Goal: Information Seeking & Learning: Compare options

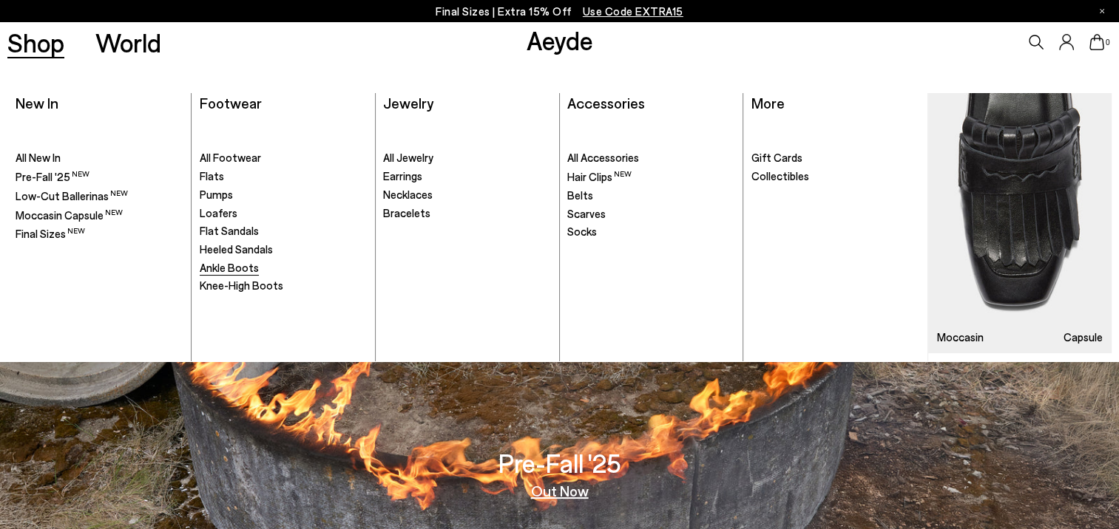
click at [242, 265] on span "Ankle Boots" at bounding box center [229, 267] width 59 height 13
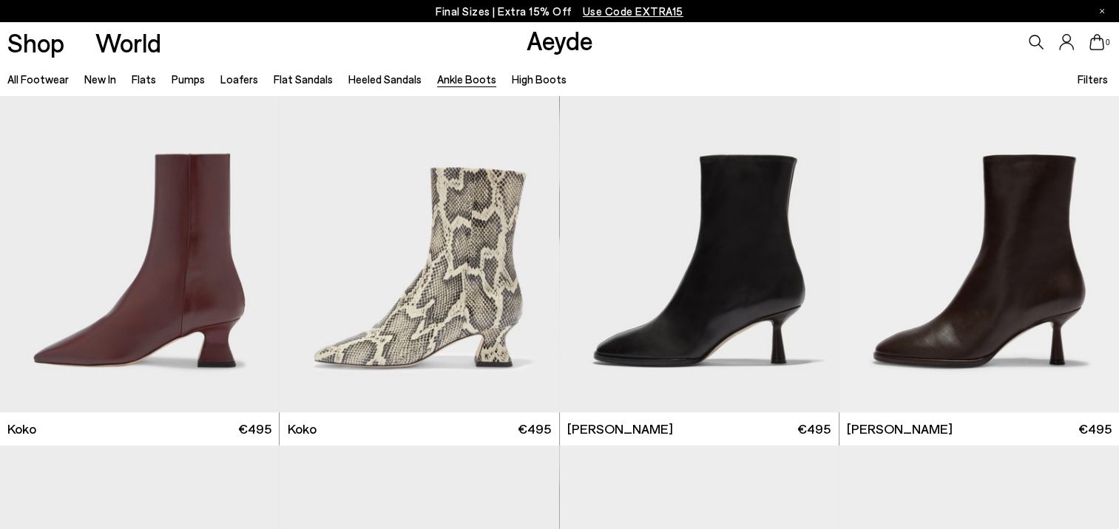
scroll to position [813, 0]
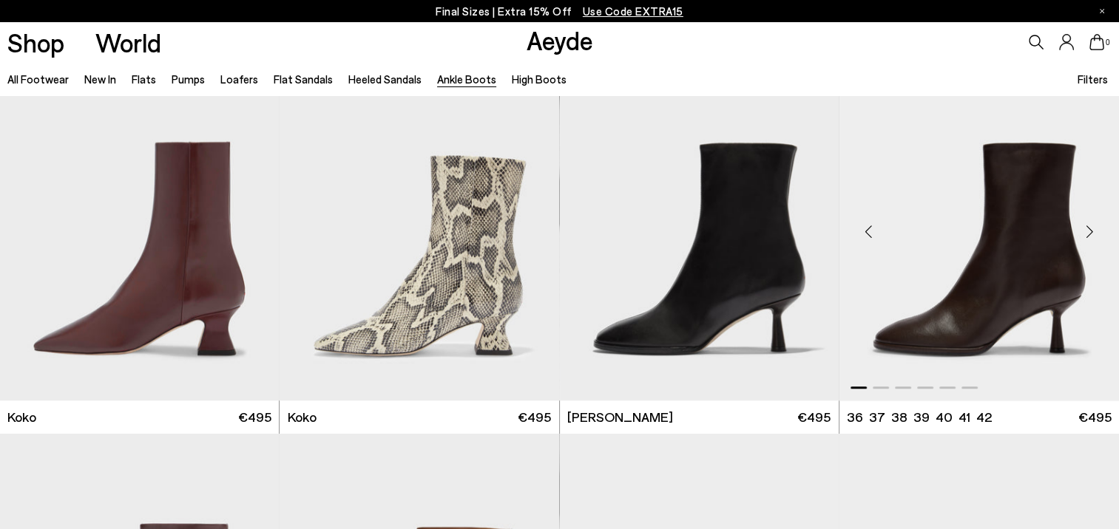
click at [1091, 231] on div "Next slide" at bounding box center [1089, 231] width 44 height 44
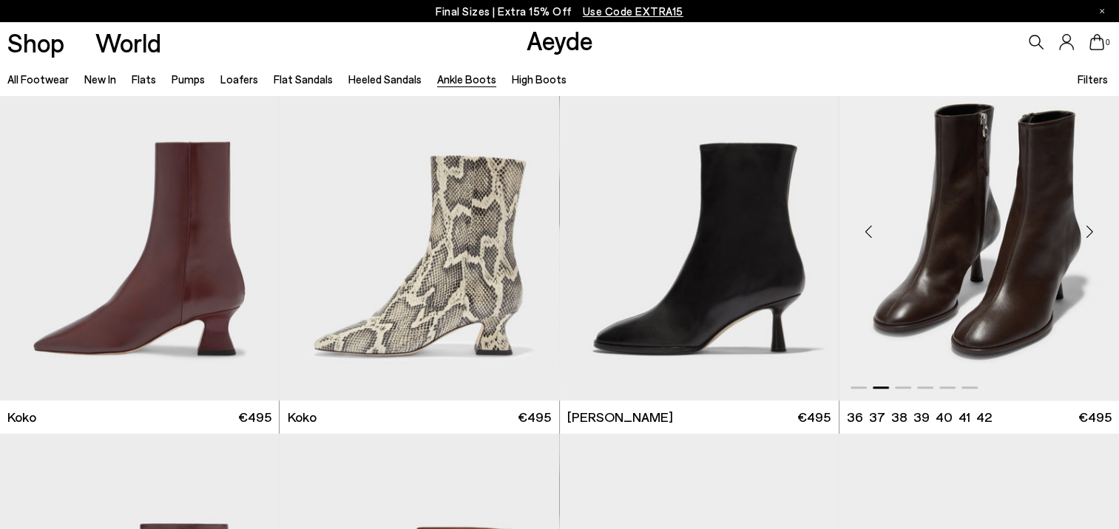
click at [1091, 231] on div "Next slide" at bounding box center [1089, 231] width 44 height 44
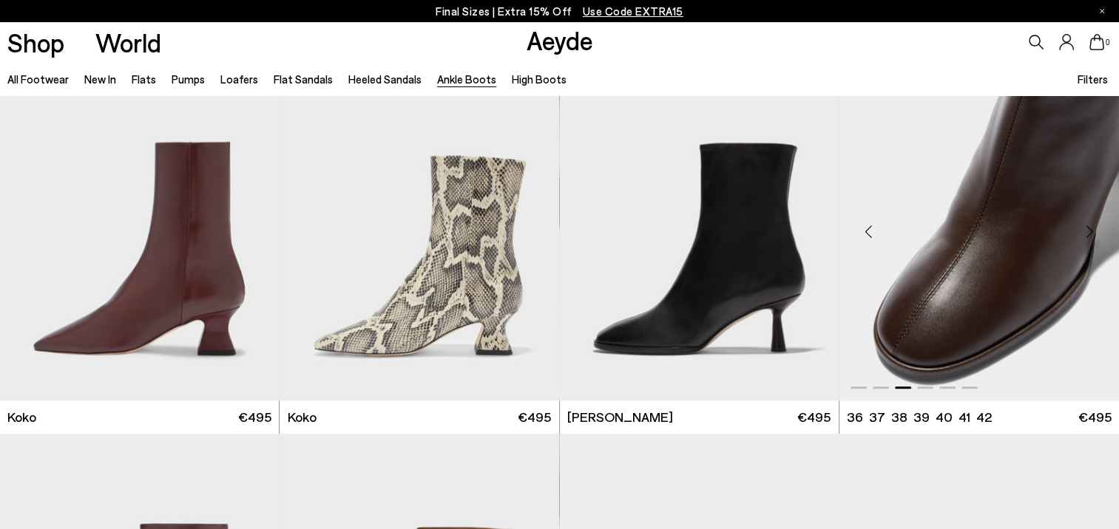
click at [1030, 237] on img "3 / 6" at bounding box center [978, 225] width 279 height 350
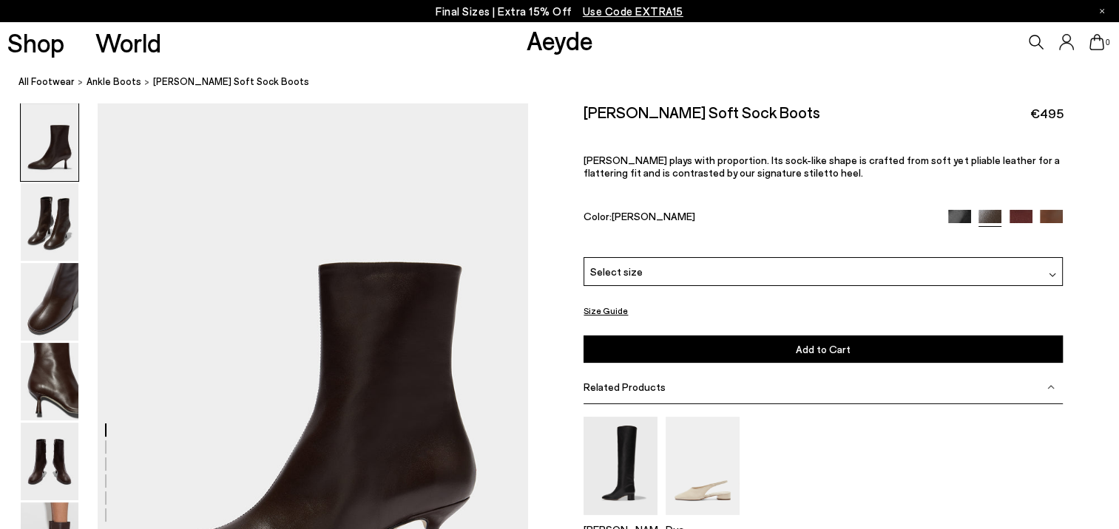
click at [1048, 277] on img at bounding box center [1051, 274] width 7 height 7
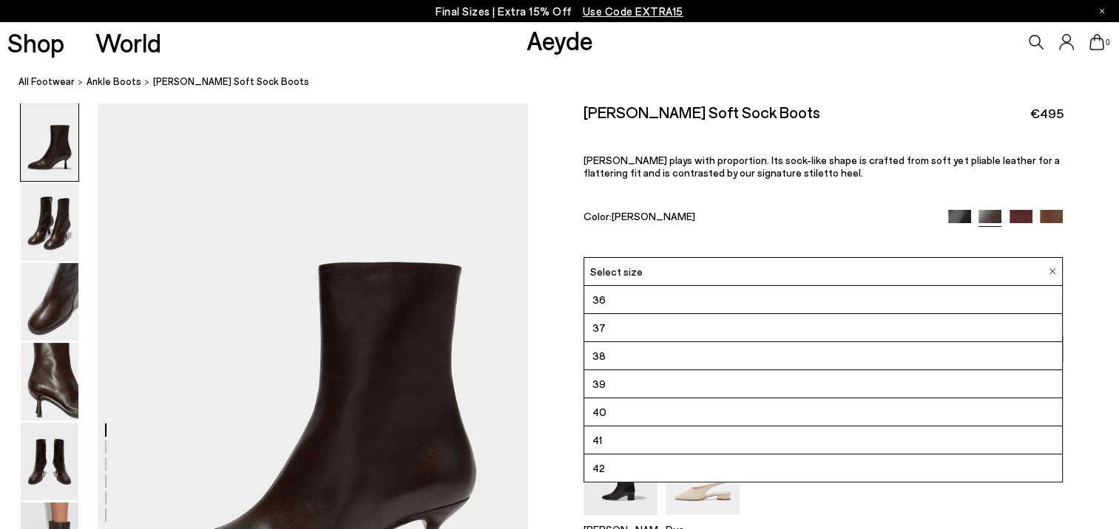
click at [1112, 274] on div "Size Guide Shoes Belt Our shoes come in European sizing. The easiest way to mea…" at bounding box center [823, 373] width 591 height 541
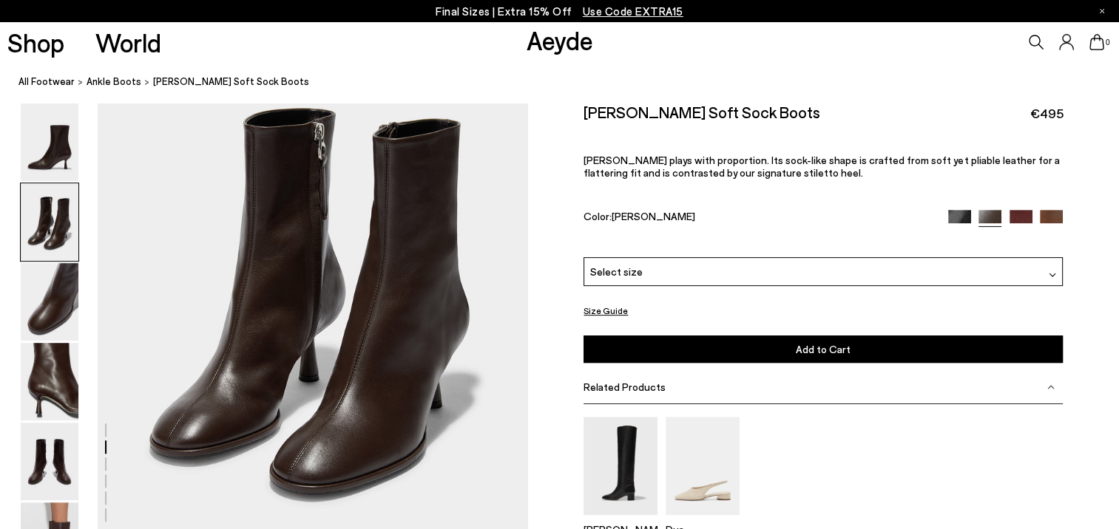
scroll to position [665, 0]
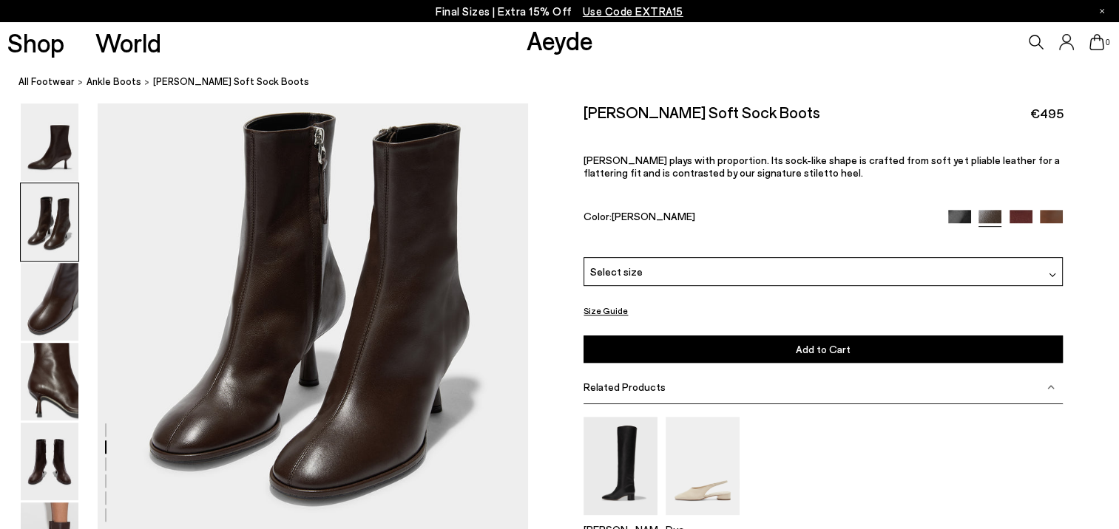
click at [1054, 215] on img at bounding box center [1050, 221] width 23 height 23
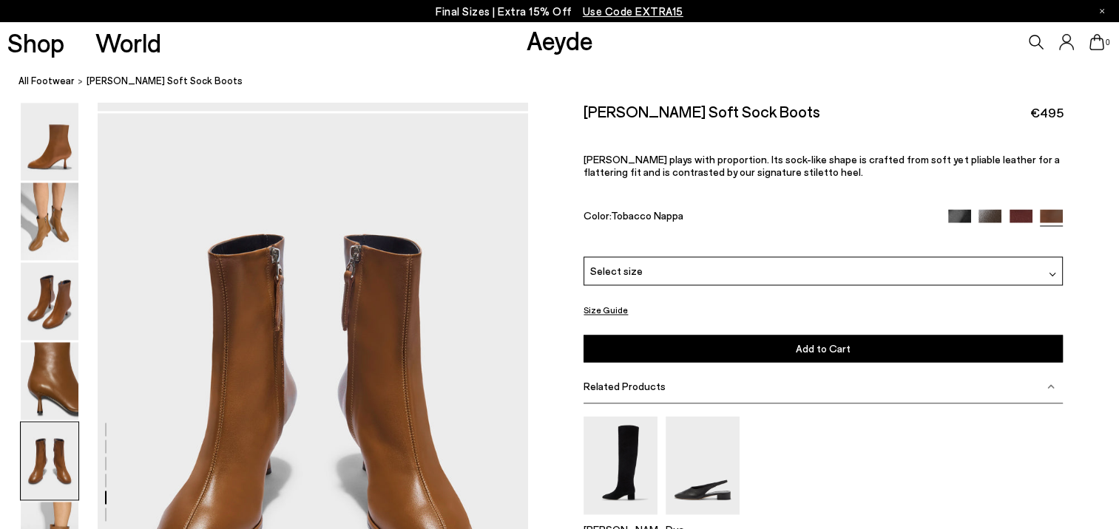
scroll to position [2440, 0]
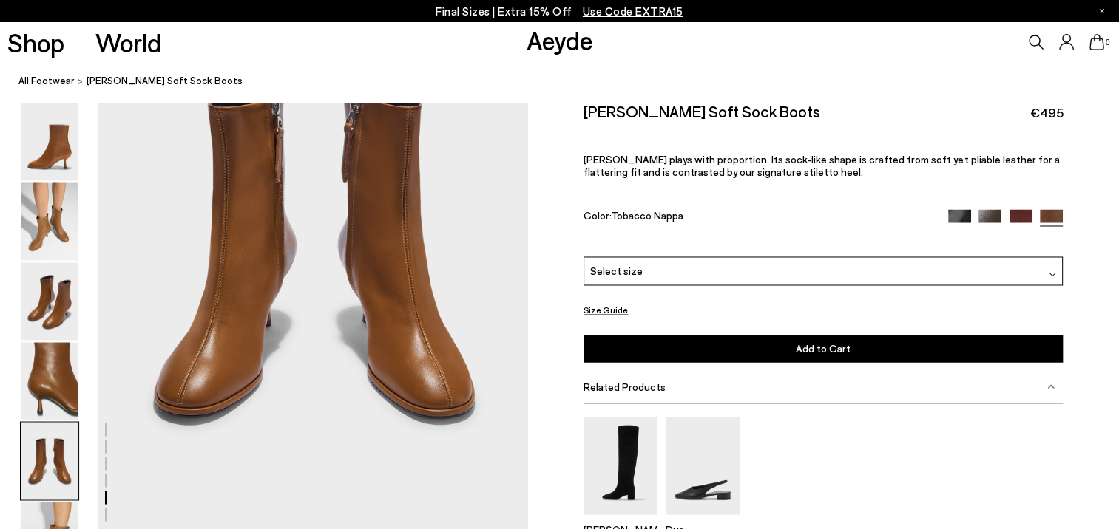
click at [1022, 220] on img at bounding box center [1020, 221] width 23 height 23
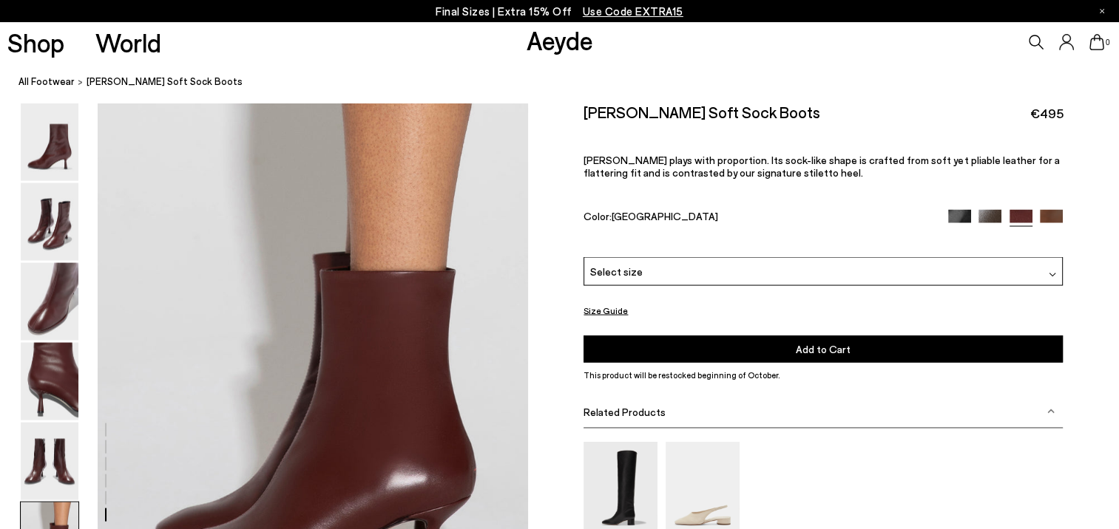
scroll to position [2809, 0]
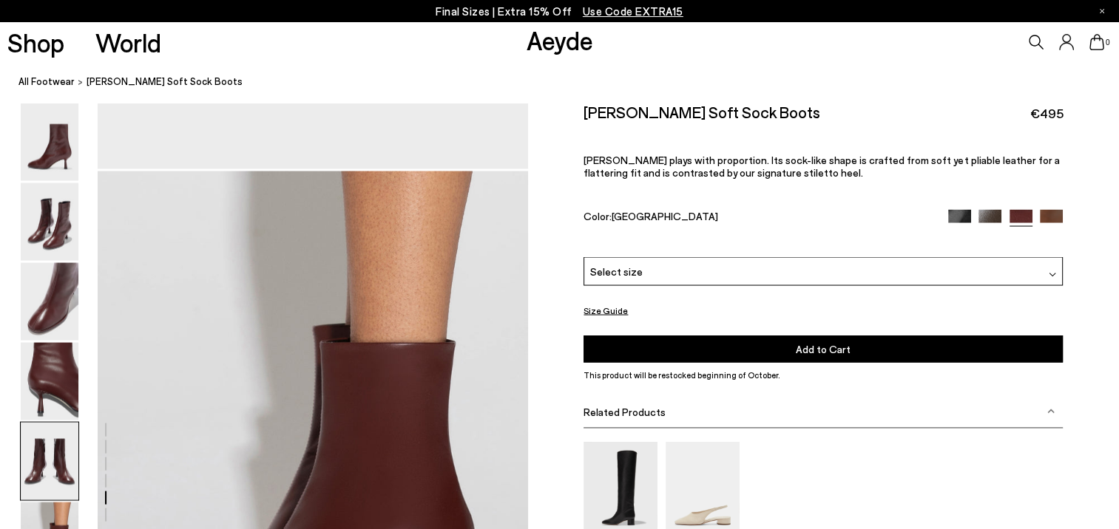
click at [960, 215] on img at bounding box center [959, 221] width 23 height 23
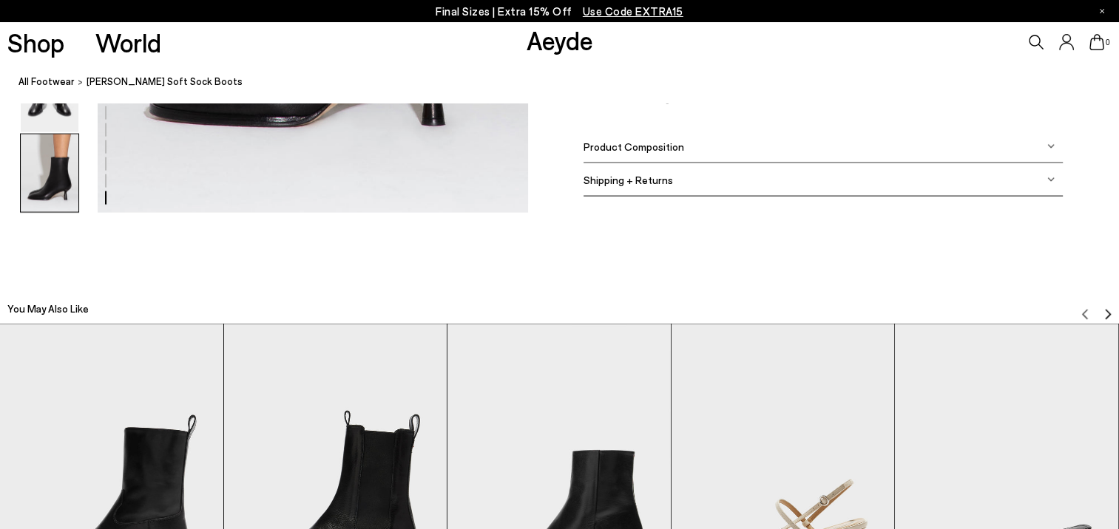
scroll to position [3549, 0]
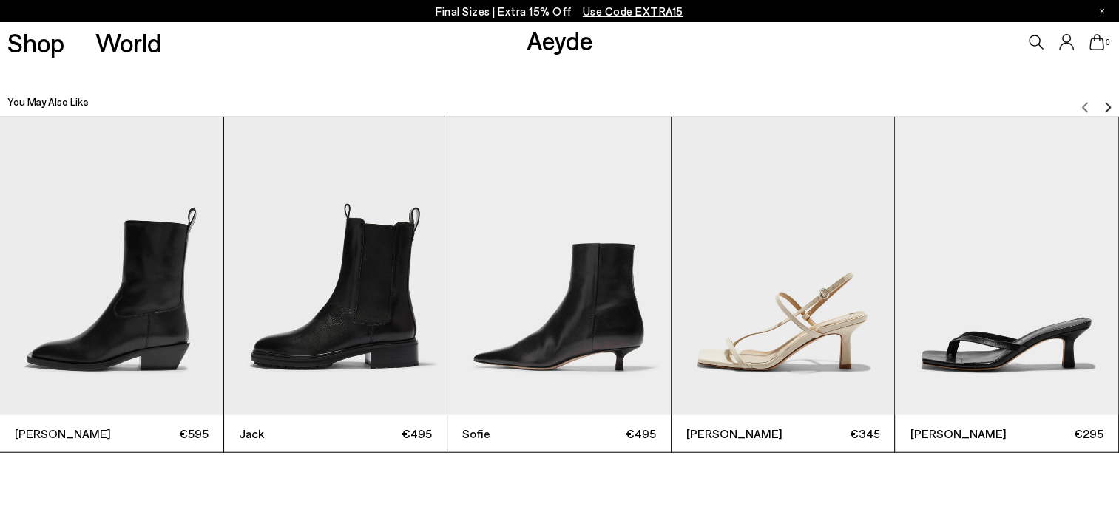
click at [346, 328] on img "2 / 6" at bounding box center [335, 266] width 223 height 297
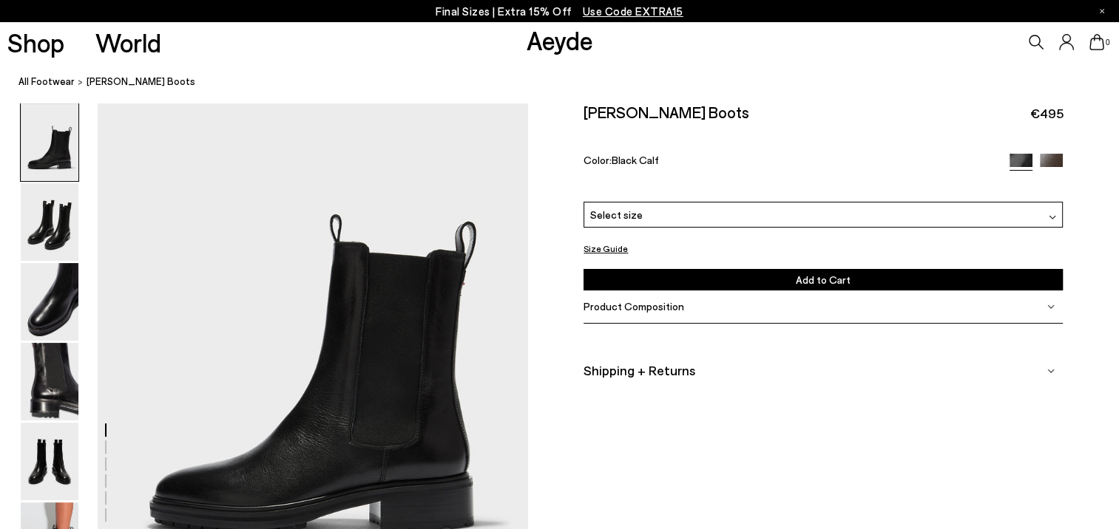
scroll to position [222, 0]
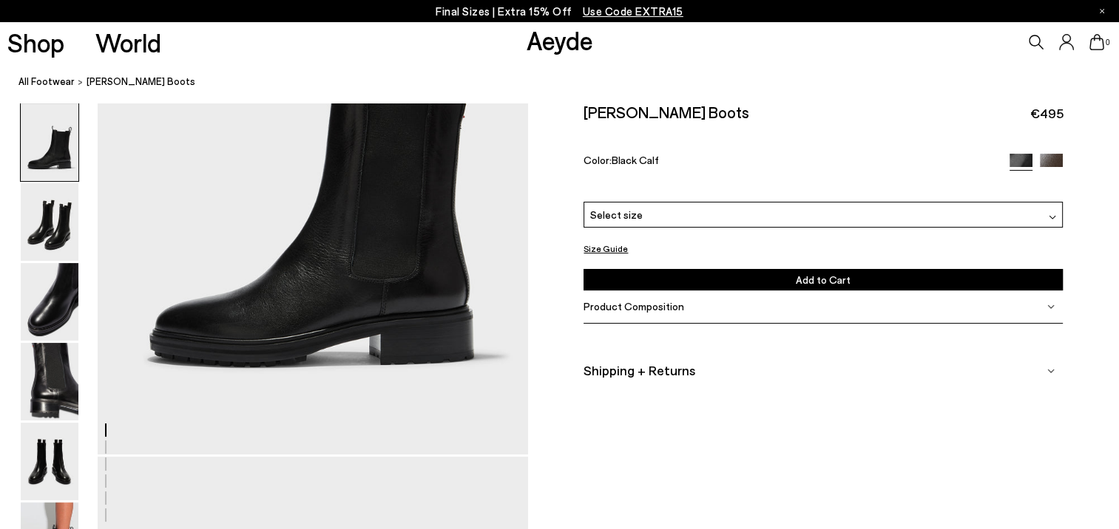
click at [1055, 161] on img at bounding box center [1050, 165] width 23 height 23
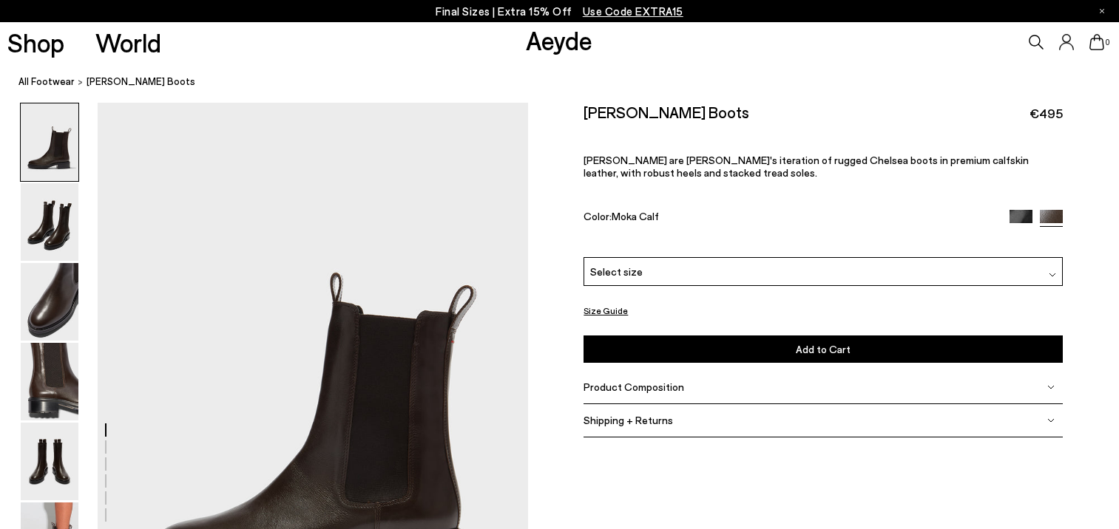
scroll to position [222, 0]
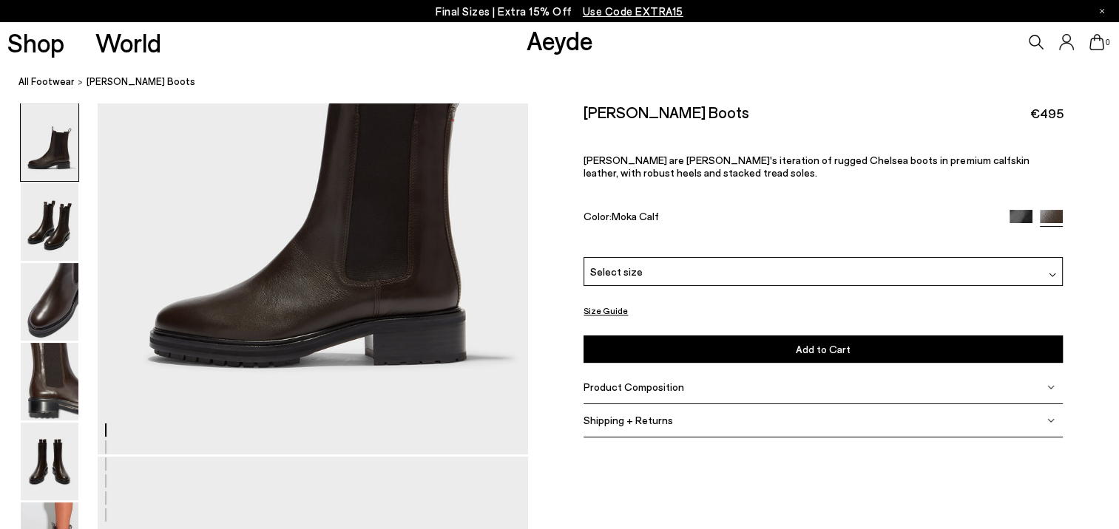
click at [644, 388] on span "Product Composition" at bounding box center [633, 387] width 101 height 13
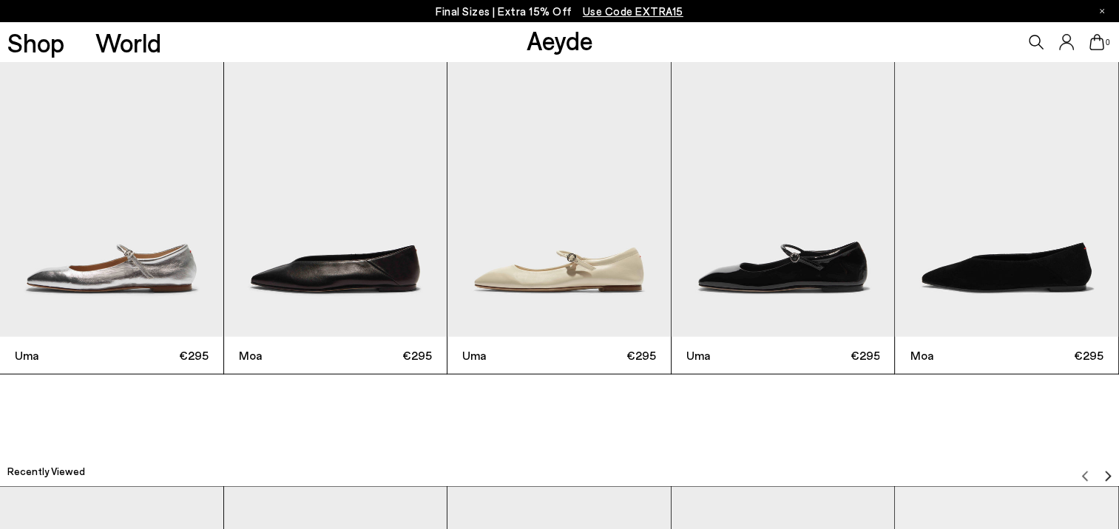
scroll to position [3623, 0]
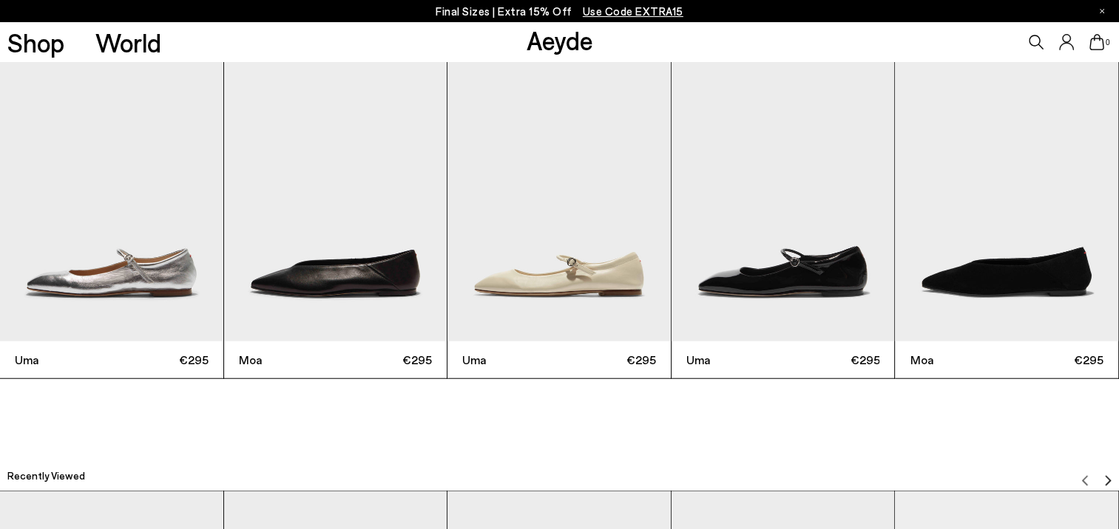
click at [346, 263] on img "2 / 6" at bounding box center [335, 192] width 223 height 297
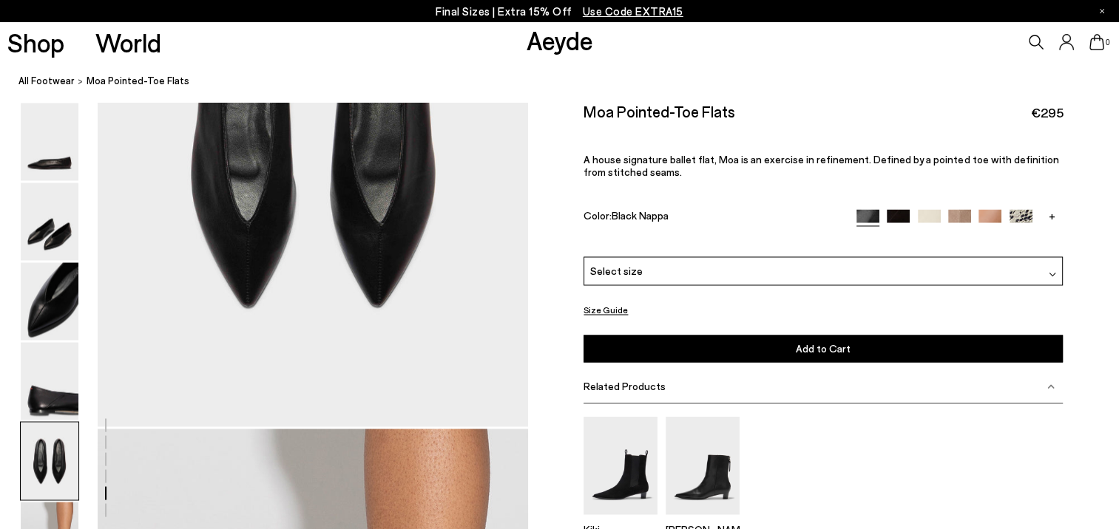
scroll to position [2292, 0]
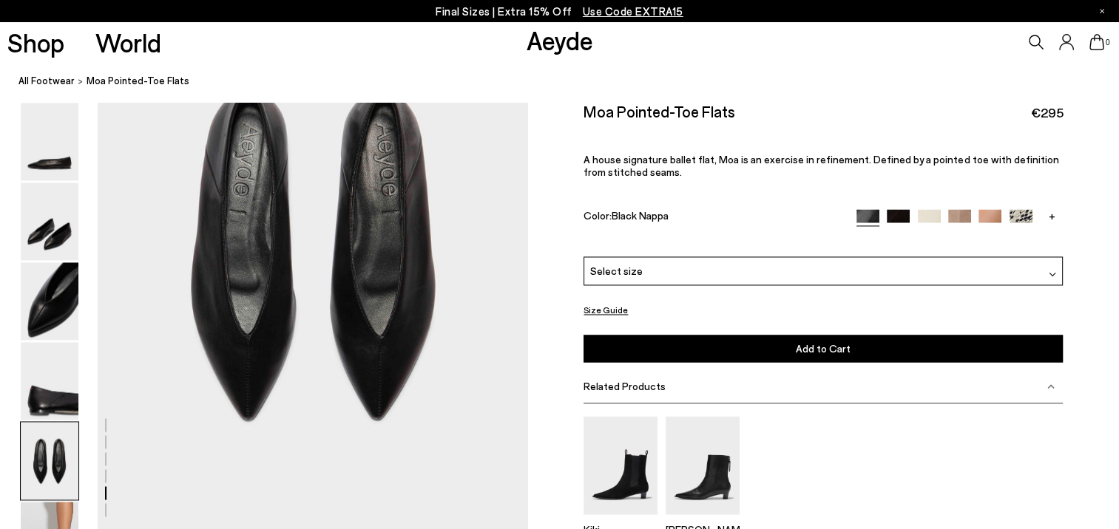
click at [899, 219] on img at bounding box center [897, 221] width 23 height 23
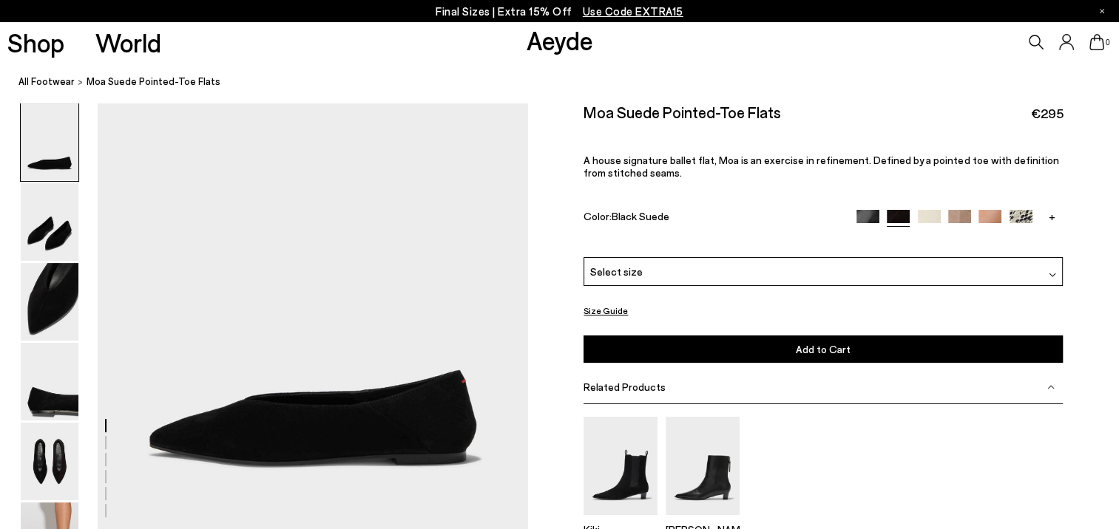
click at [935, 213] on img at bounding box center [929, 221] width 23 height 23
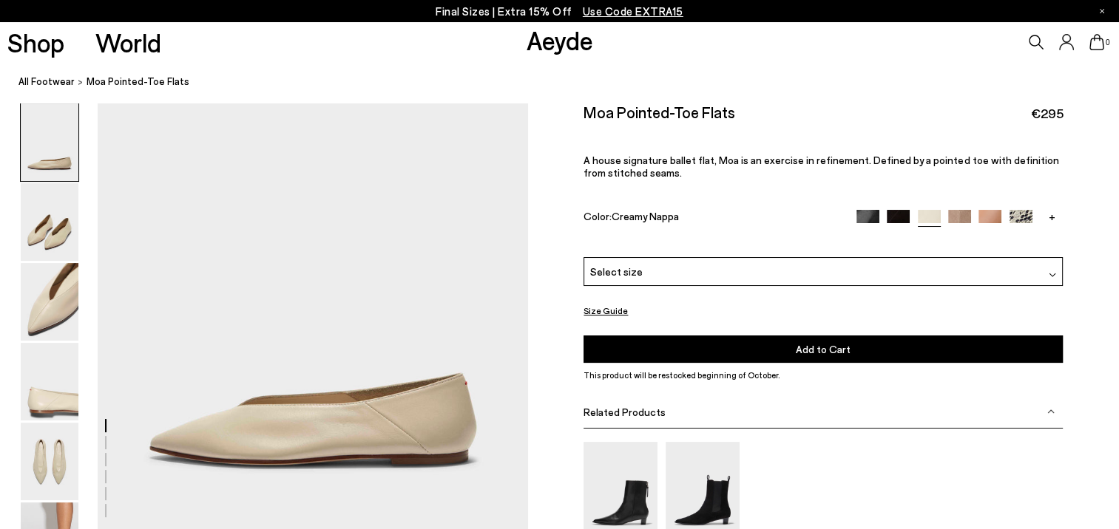
click at [963, 215] on img at bounding box center [959, 221] width 23 height 23
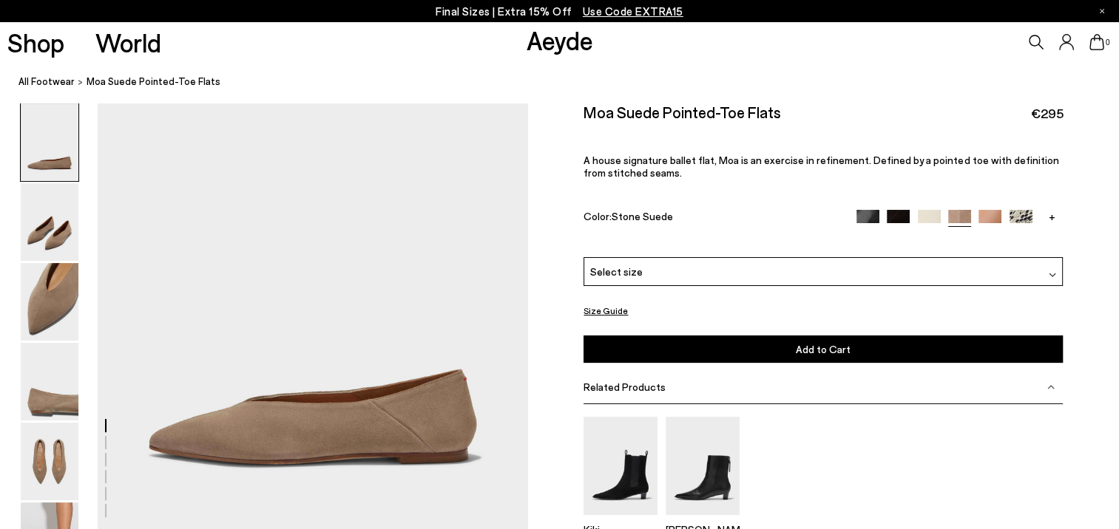
click at [990, 220] on img at bounding box center [989, 221] width 23 height 23
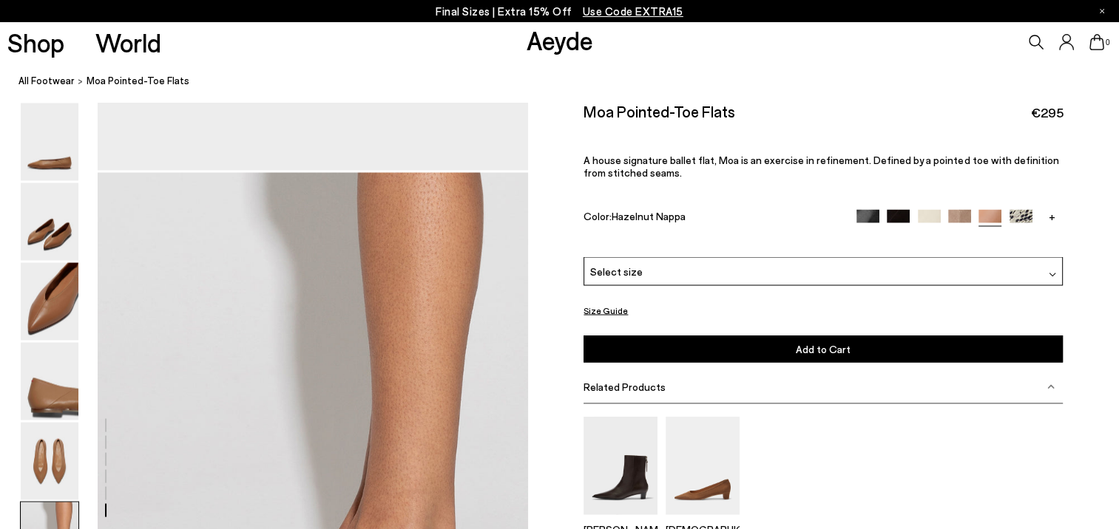
scroll to position [2809, 0]
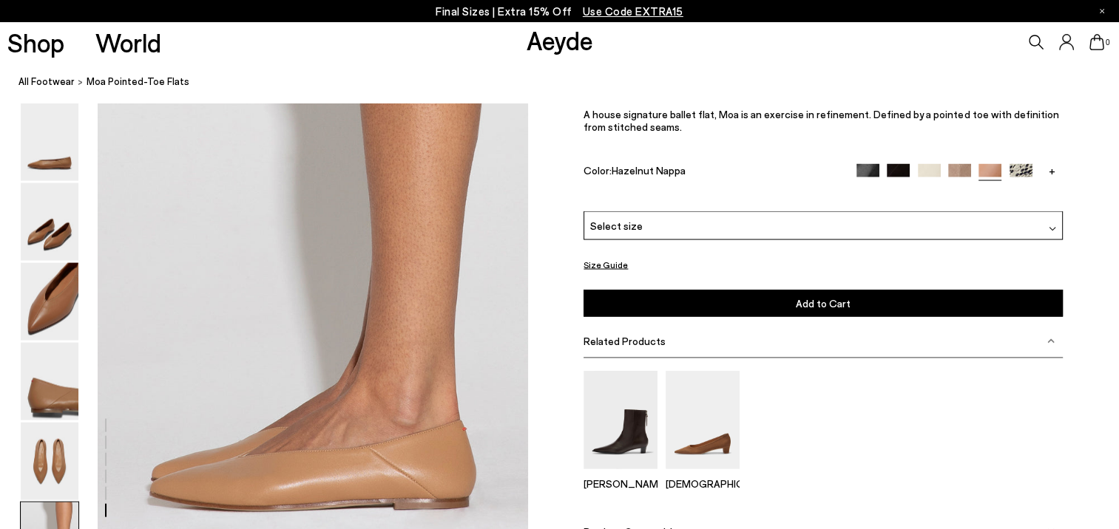
click at [1053, 173] on link "+" at bounding box center [1050, 170] width 23 height 13
click at [1053, 171] on img at bounding box center [1050, 175] width 23 height 23
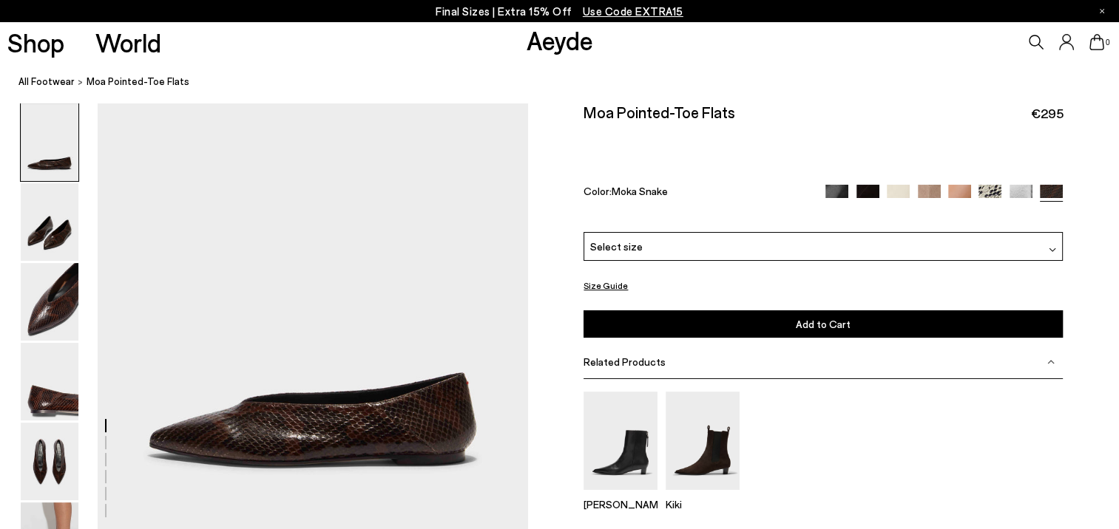
click at [928, 189] on img at bounding box center [929, 196] width 23 height 23
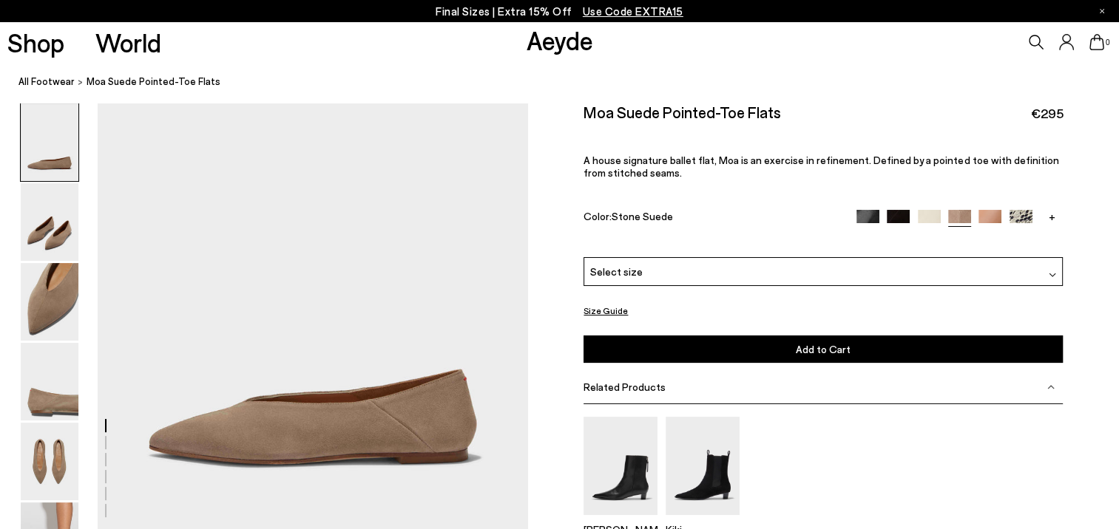
click at [926, 219] on img at bounding box center [929, 221] width 23 height 23
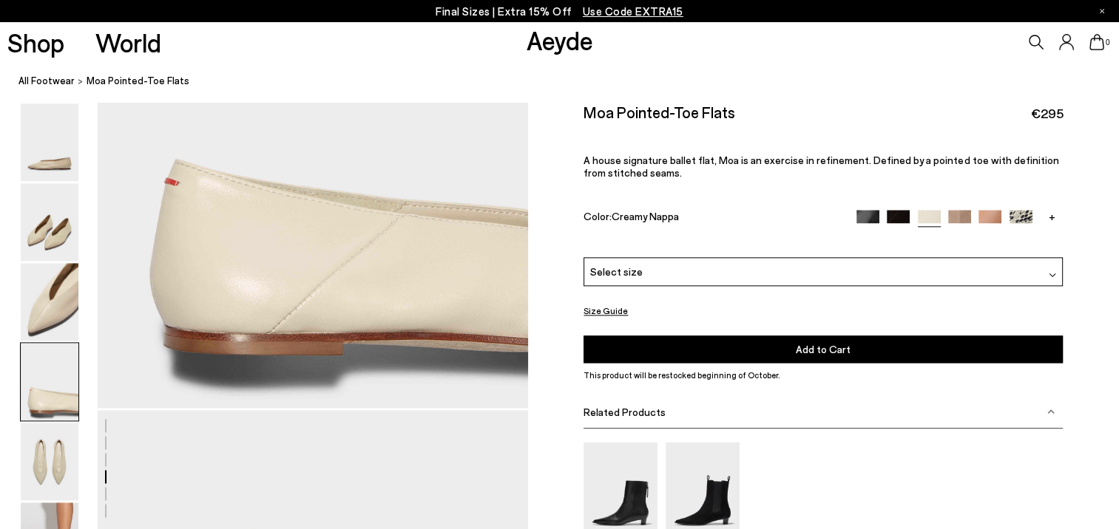
scroll to position [2218, 0]
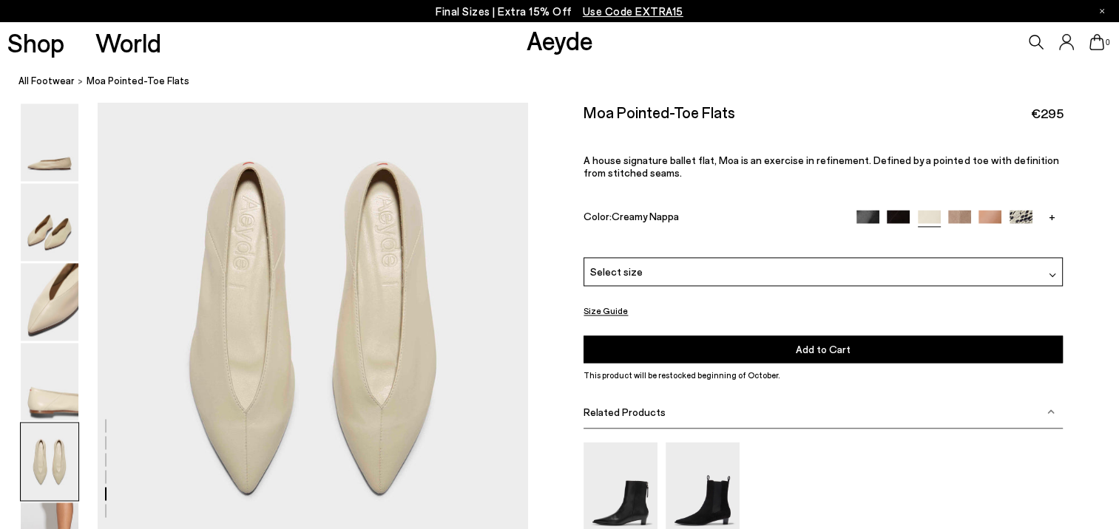
click at [1052, 220] on link "+" at bounding box center [1050, 216] width 23 height 13
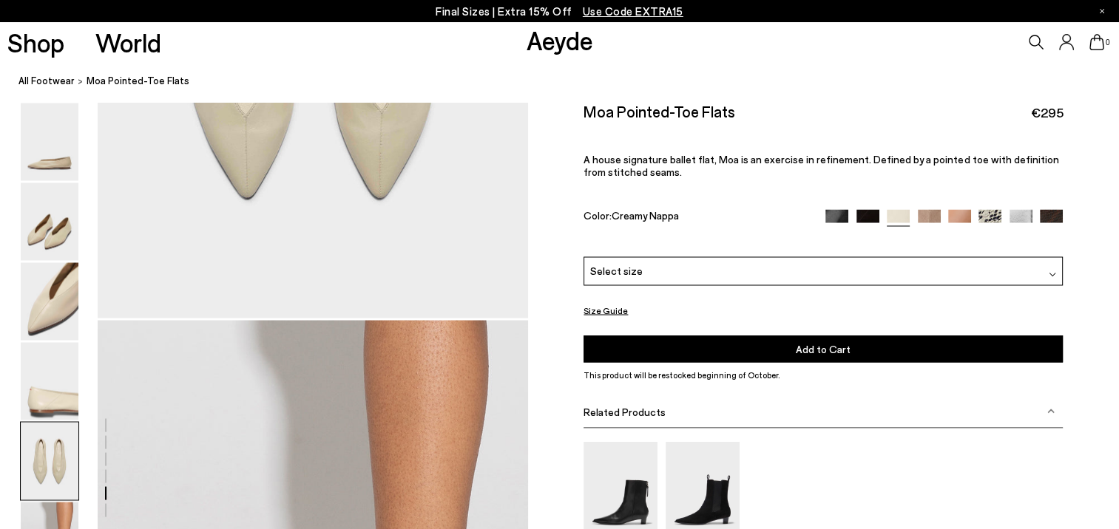
scroll to position [2292, 0]
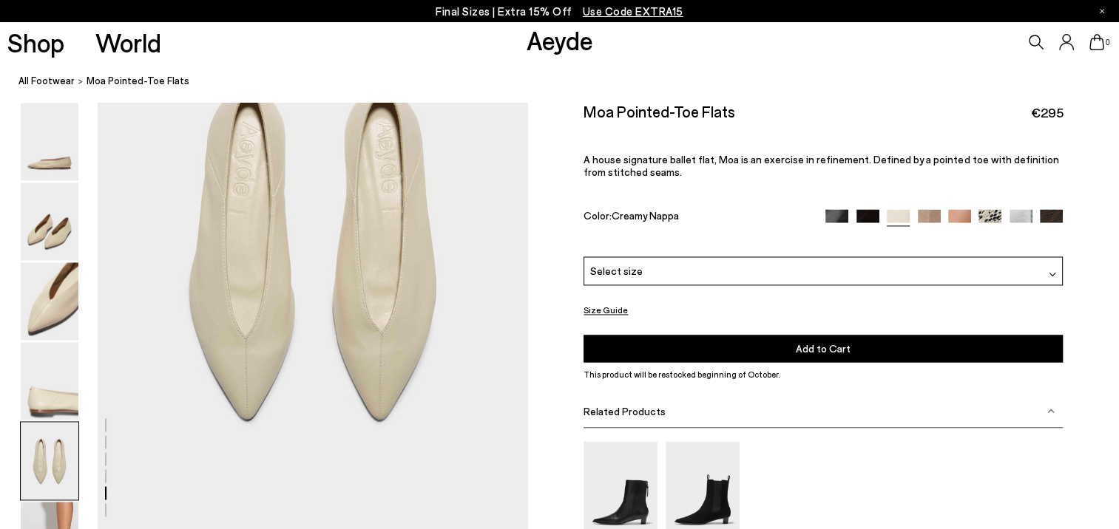
click at [1045, 270] on div "Select size" at bounding box center [822, 271] width 479 height 29
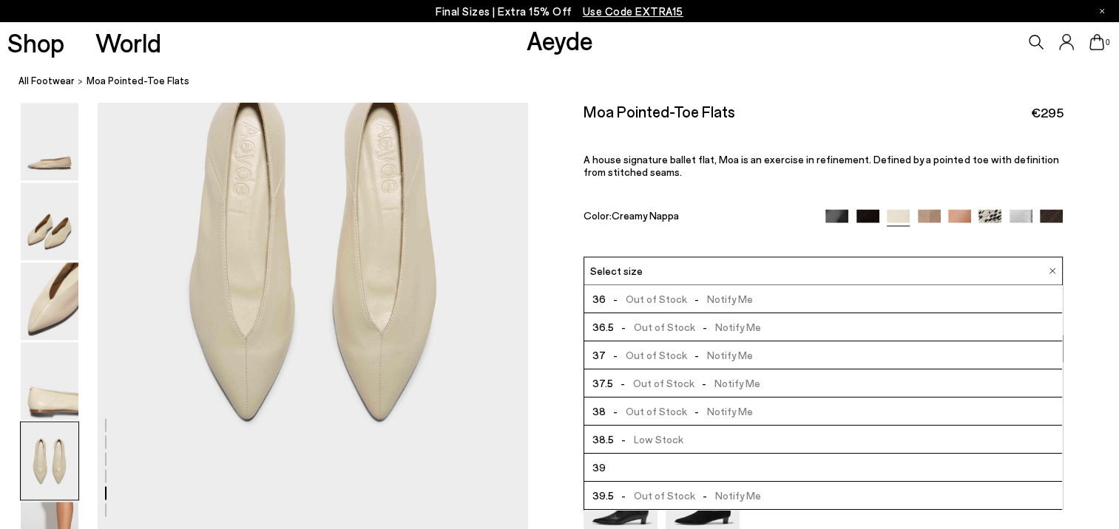
click at [960, 216] on img at bounding box center [959, 221] width 23 height 23
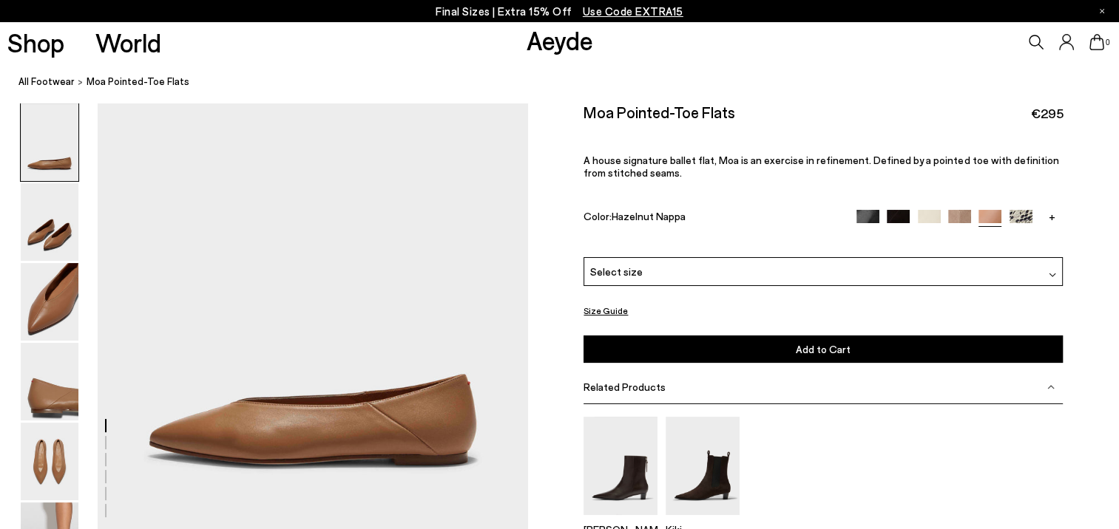
click at [1053, 275] on img at bounding box center [1051, 274] width 7 height 7
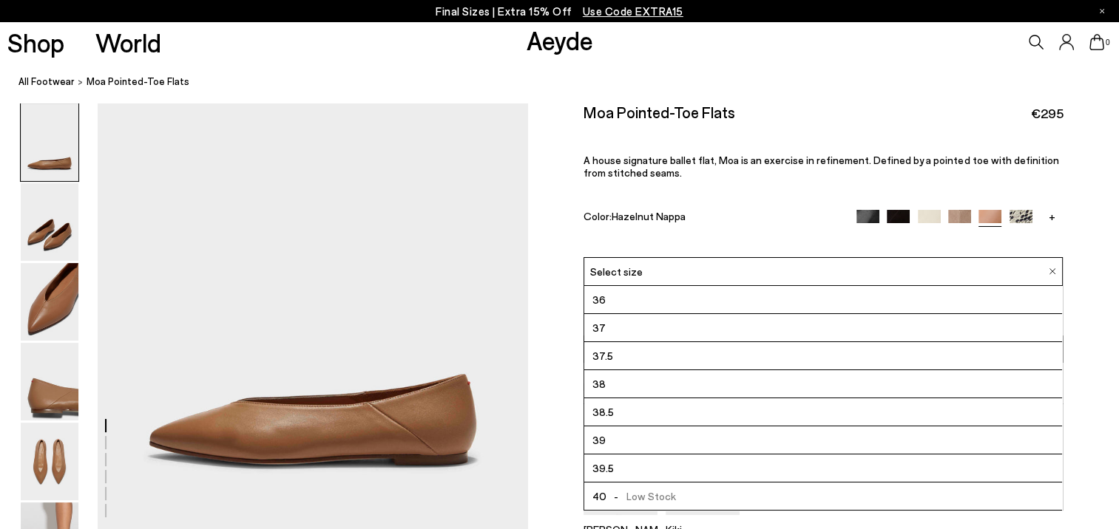
click at [1109, 261] on div "Size Guide Shoes Belt Our shoes come in European sizing. The easiest way to mea…" at bounding box center [823, 373] width 591 height 541
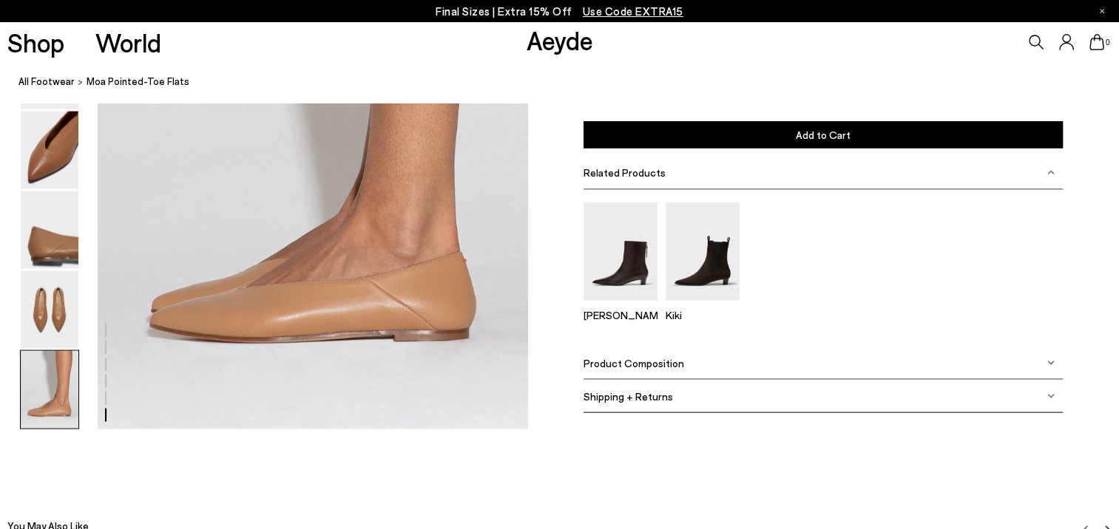
scroll to position [2883, 0]
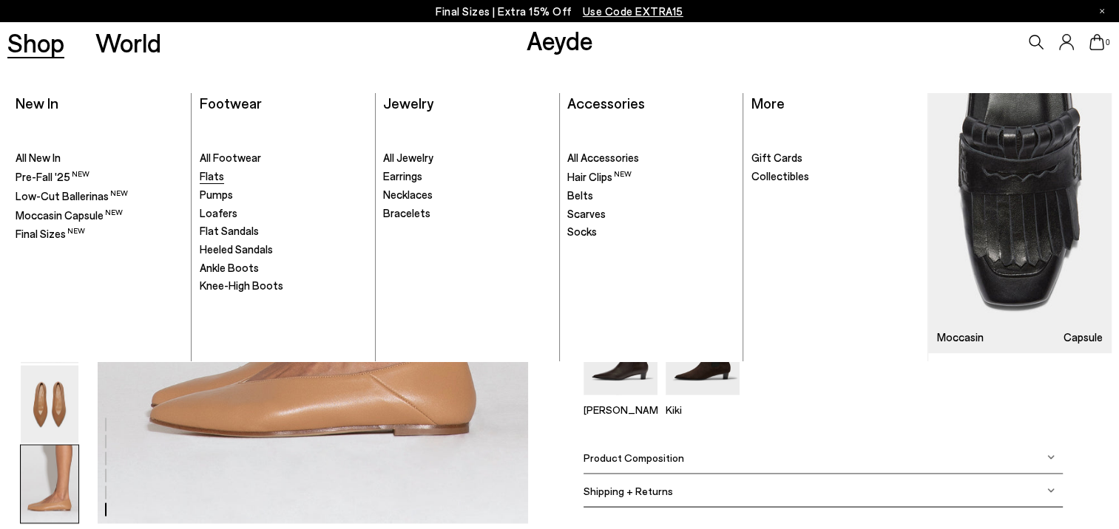
click at [212, 180] on span "Flats" at bounding box center [212, 175] width 24 height 13
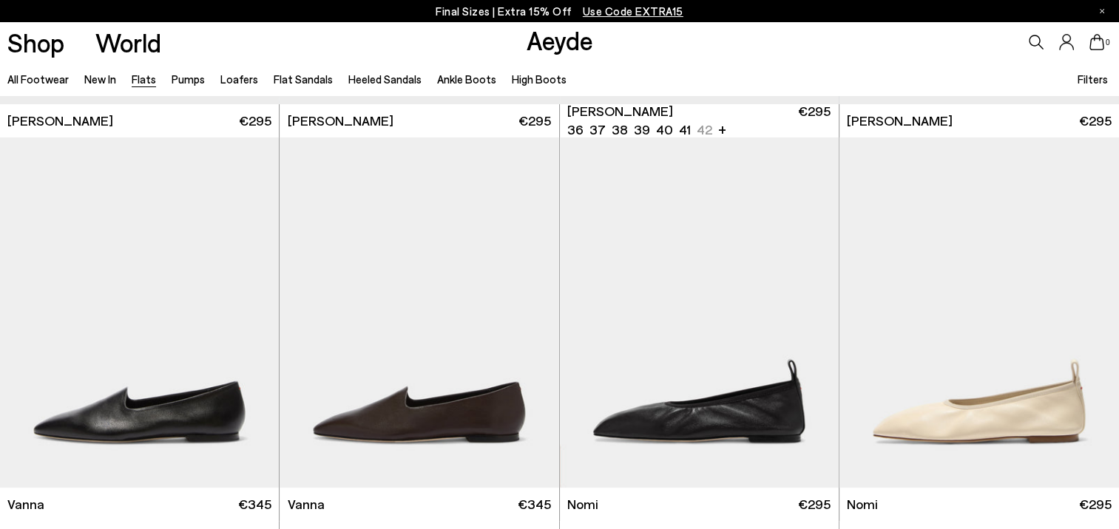
scroll to position [370, 0]
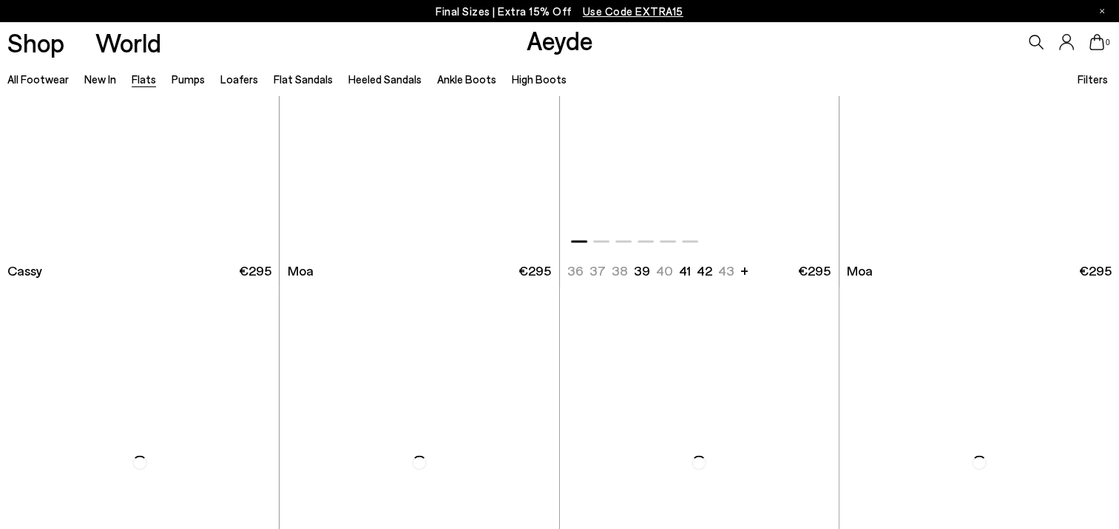
scroll to position [2292, 0]
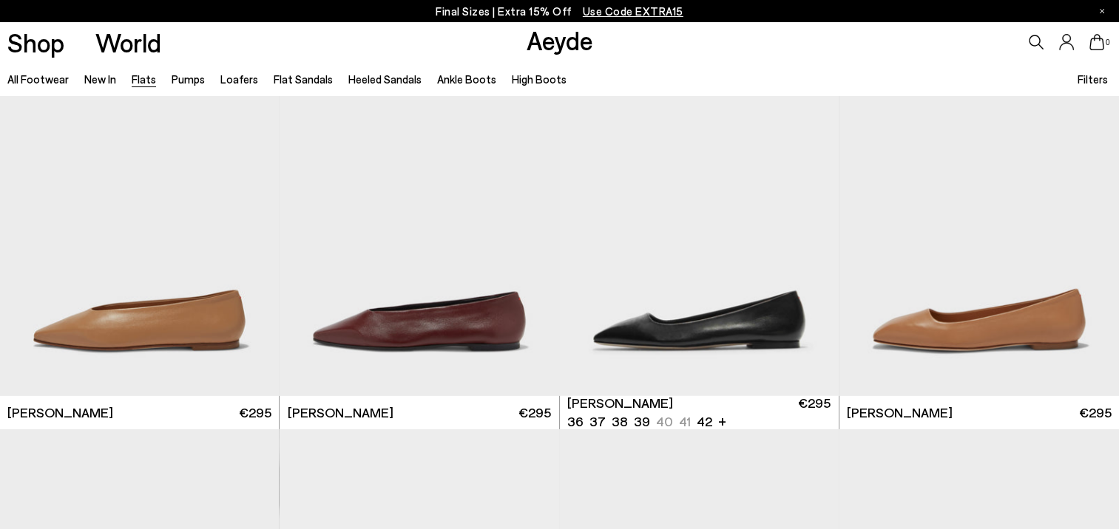
scroll to position [4658, 0]
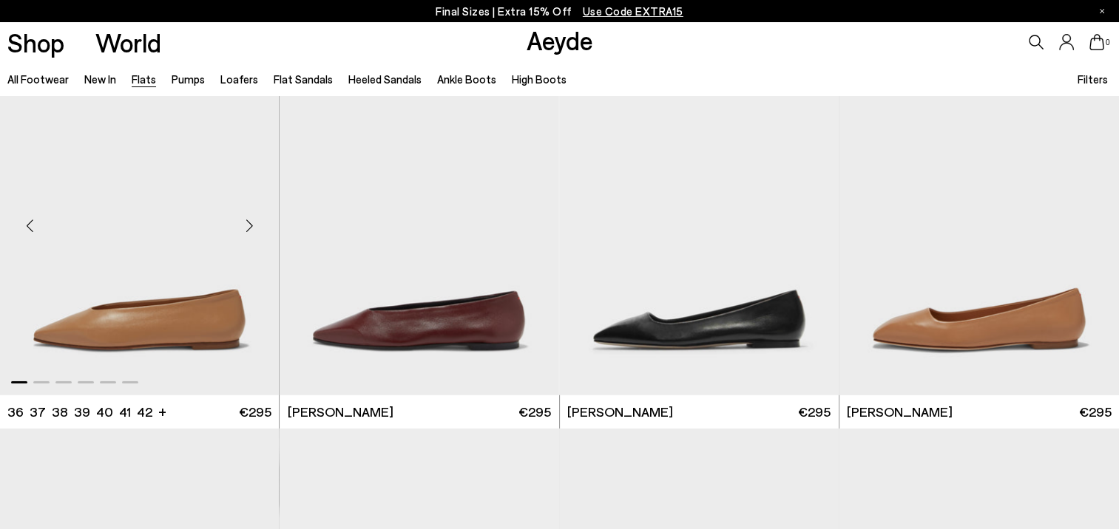
click at [251, 225] on div "Next slide" at bounding box center [249, 226] width 44 height 44
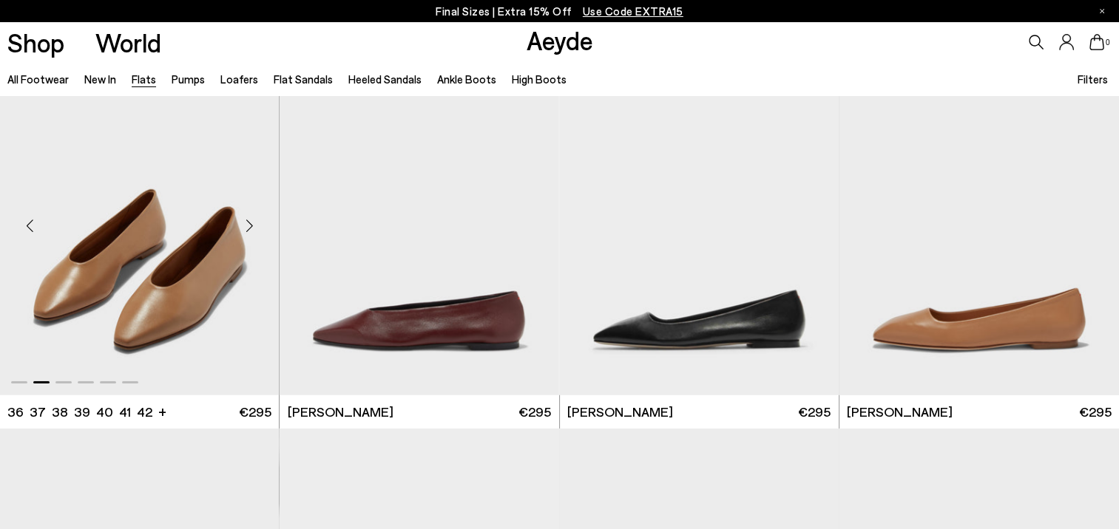
click at [251, 225] on div "Next slide" at bounding box center [249, 226] width 44 height 44
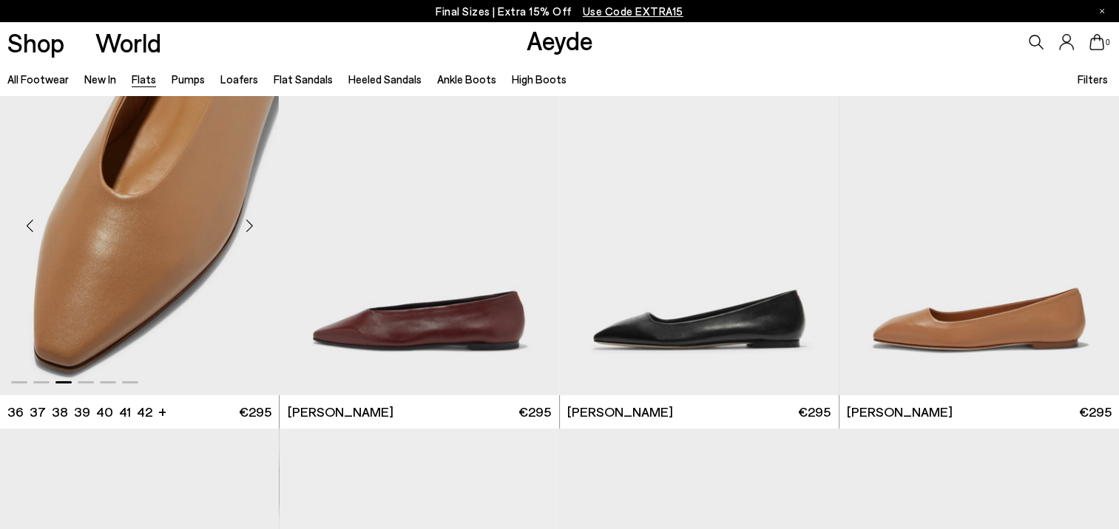
click at [251, 225] on div "Next slide" at bounding box center [249, 226] width 44 height 44
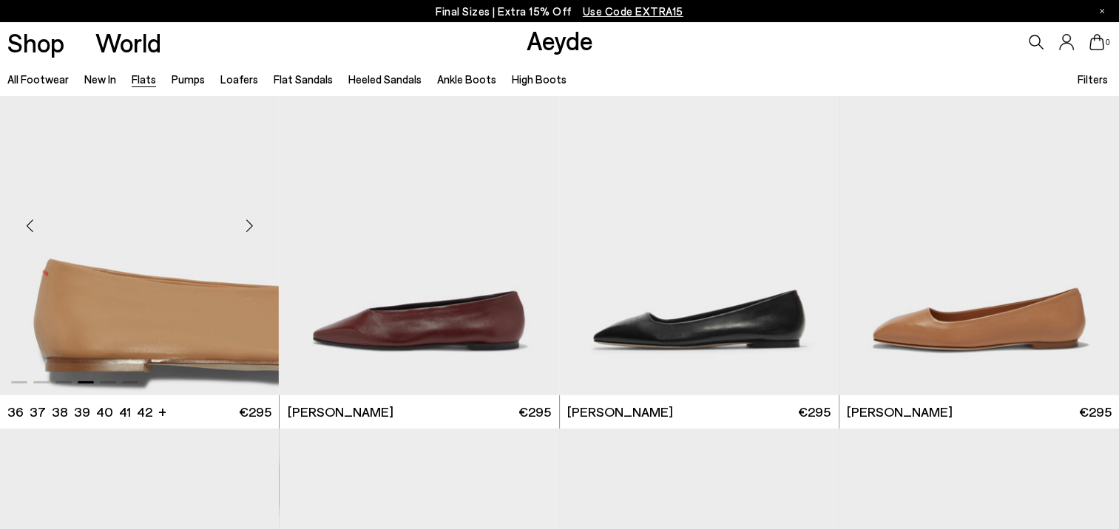
click at [251, 225] on div "Next slide" at bounding box center [249, 226] width 44 height 44
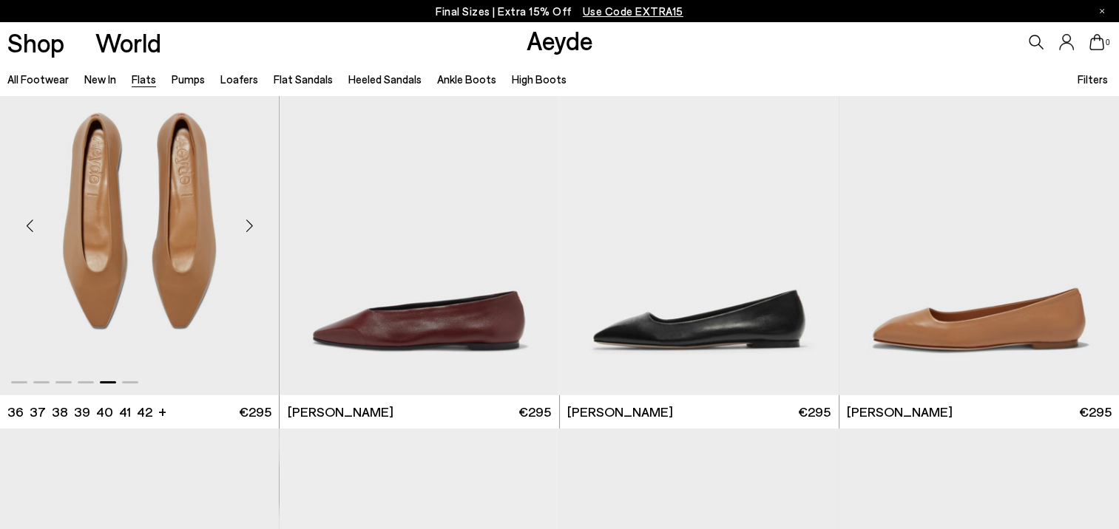
click at [251, 225] on div "Next slide" at bounding box center [249, 226] width 44 height 44
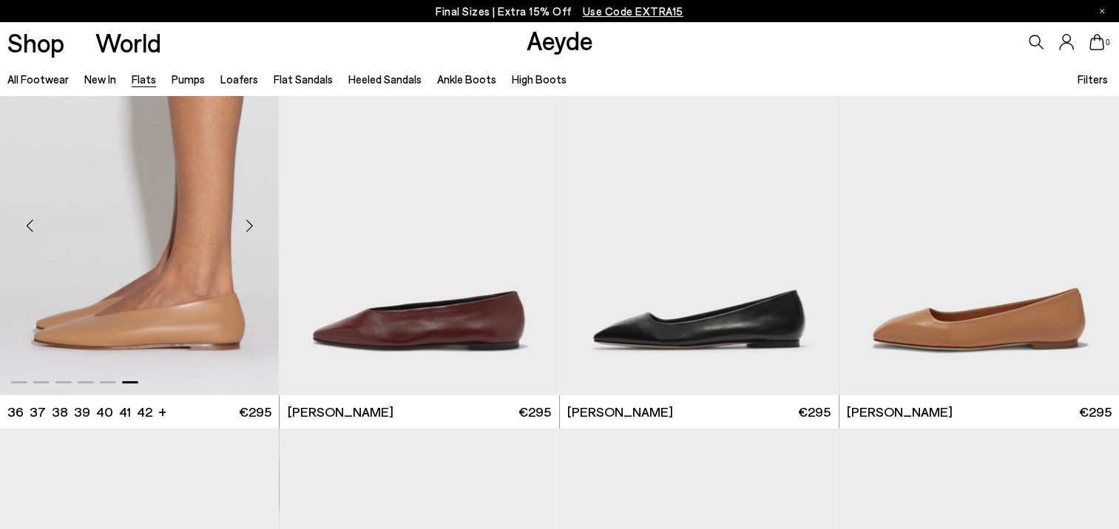
click at [251, 225] on div "Next slide" at bounding box center [249, 226] width 44 height 44
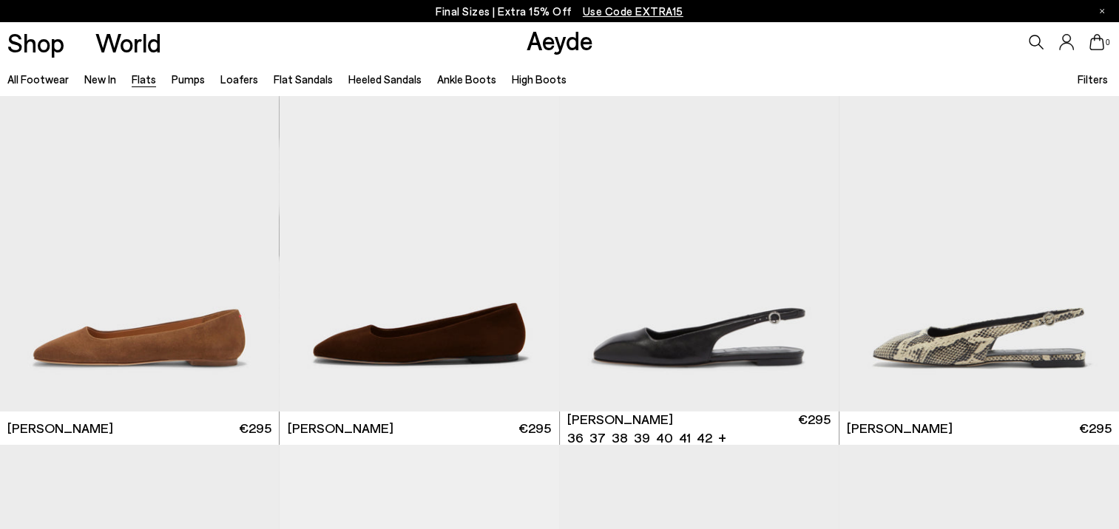
scroll to position [5027, 0]
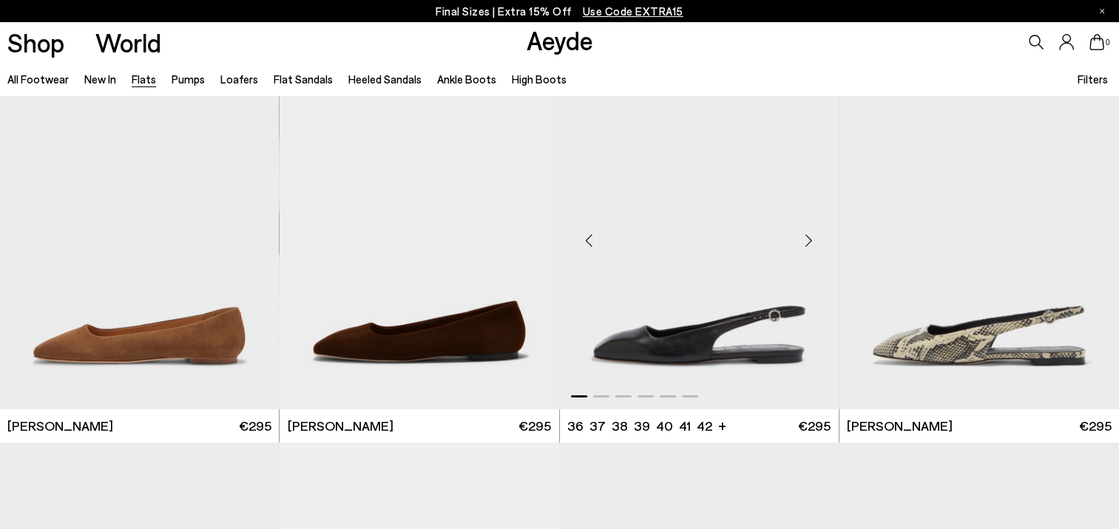
click at [810, 240] on div "Next slide" at bounding box center [809, 240] width 44 height 44
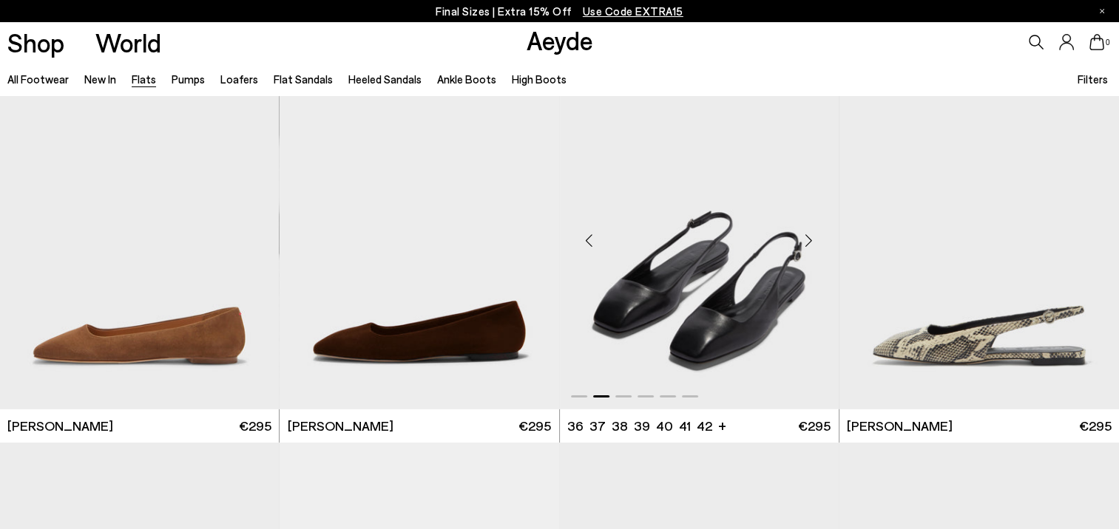
click at [810, 240] on div "Next slide" at bounding box center [809, 240] width 44 height 44
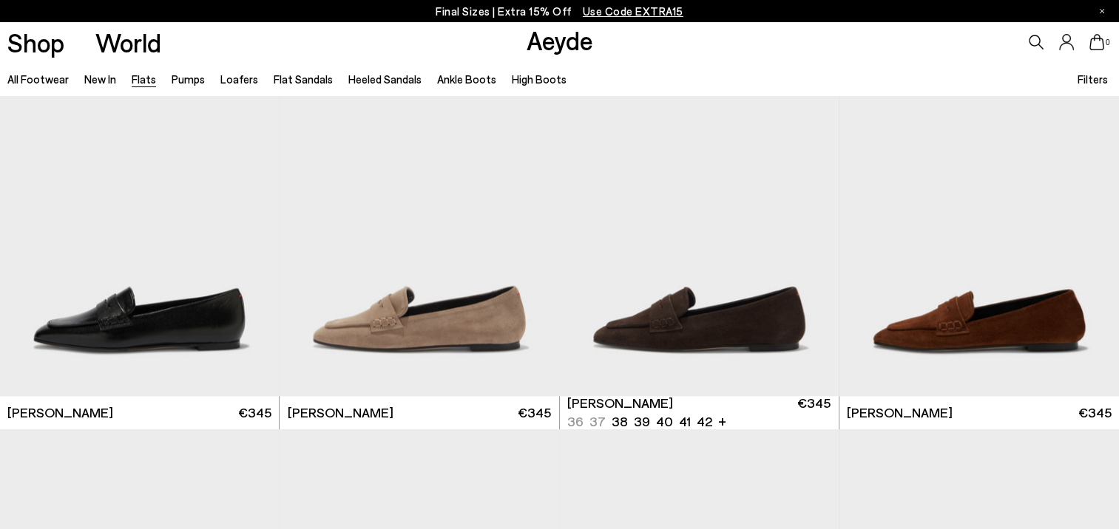
scroll to position [7319, 0]
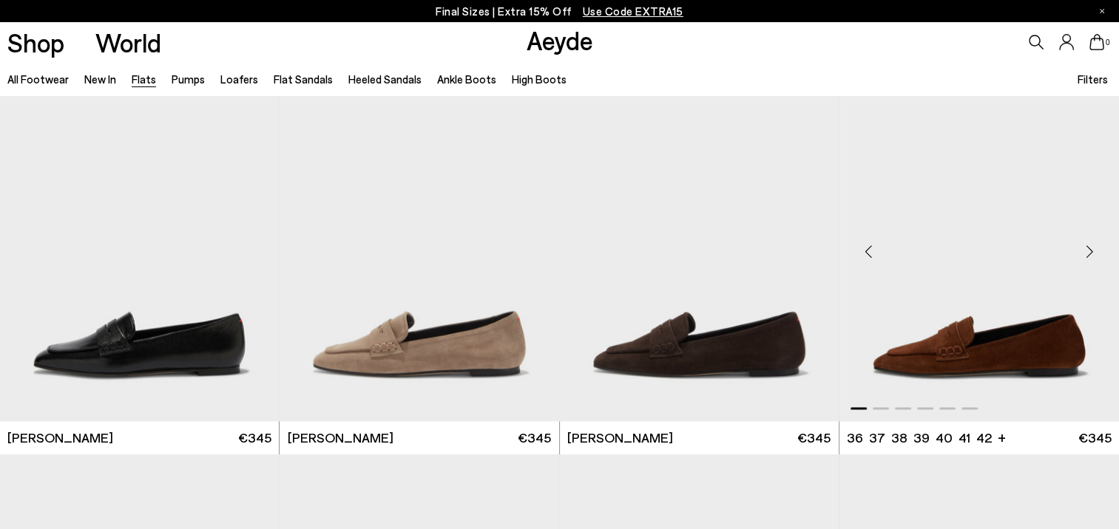
click at [1093, 251] on div "Next slide" at bounding box center [1089, 252] width 44 height 44
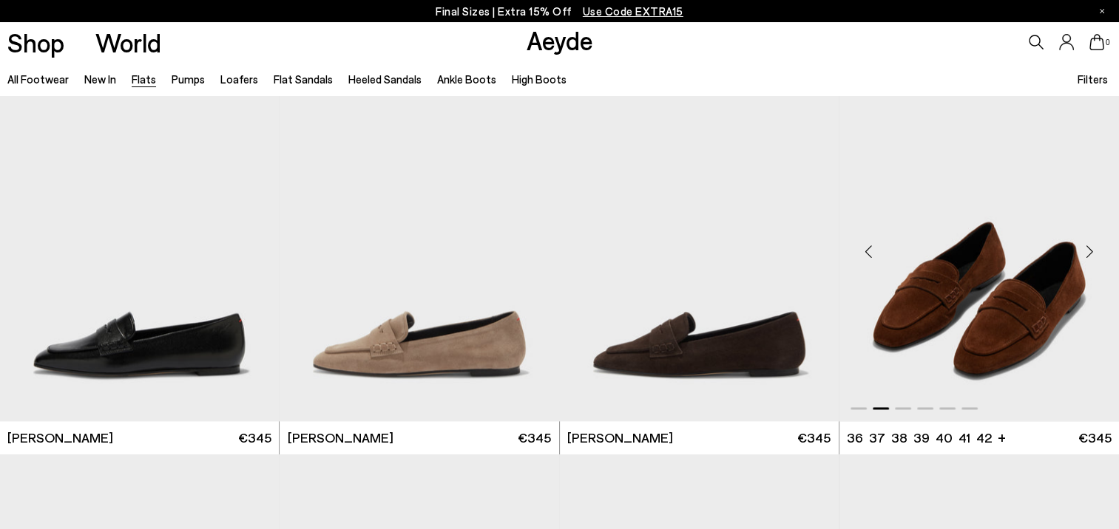
click at [1093, 251] on div "Next slide" at bounding box center [1089, 252] width 44 height 44
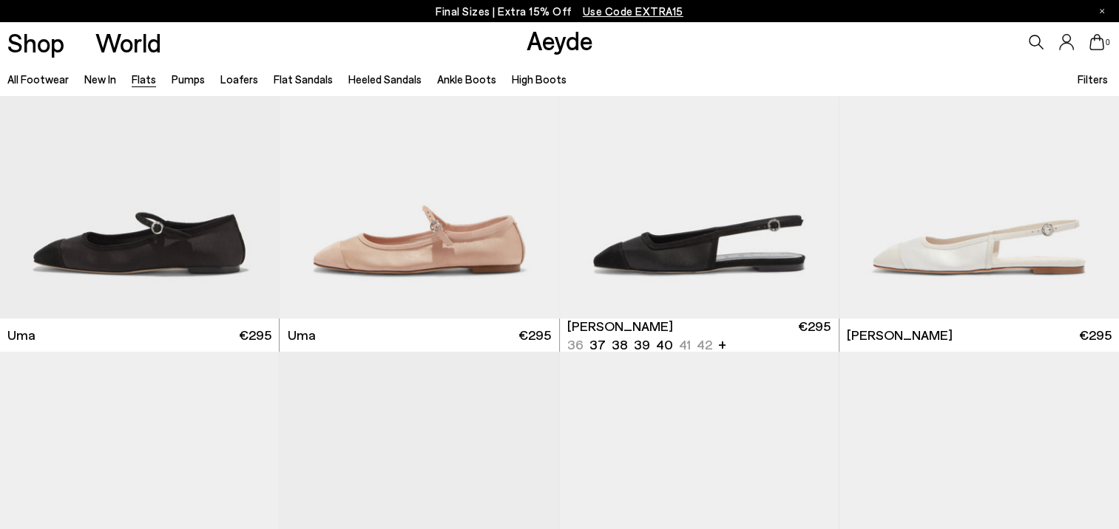
scroll to position [6284, 0]
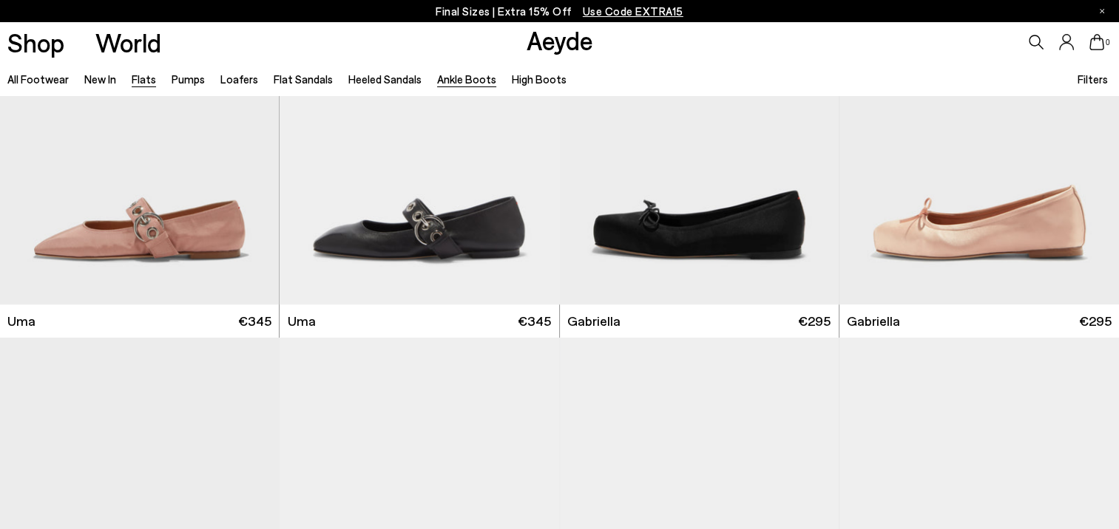
click at [467, 82] on link "Ankle Boots" at bounding box center [466, 78] width 59 height 13
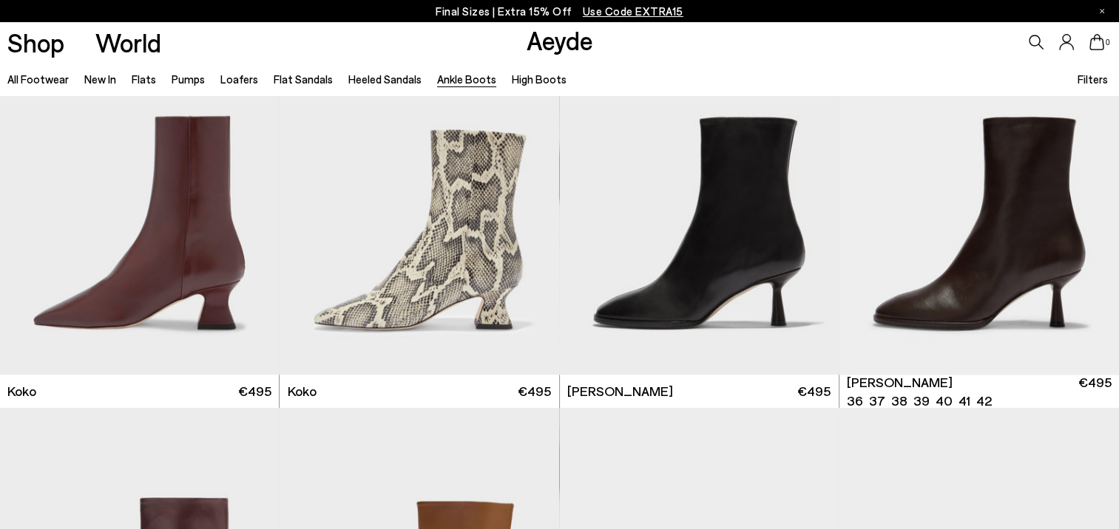
scroll to position [813, 0]
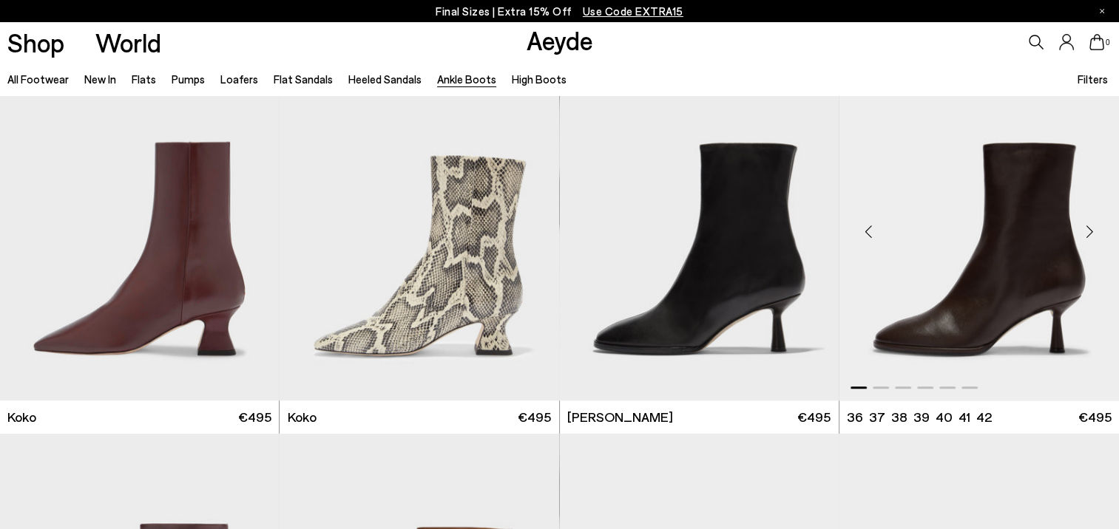
click at [1085, 234] on div "Next slide" at bounding box center [1089, 231] width 44 height 44
